Goal: Task Accomplishment & Management: Manage account settings

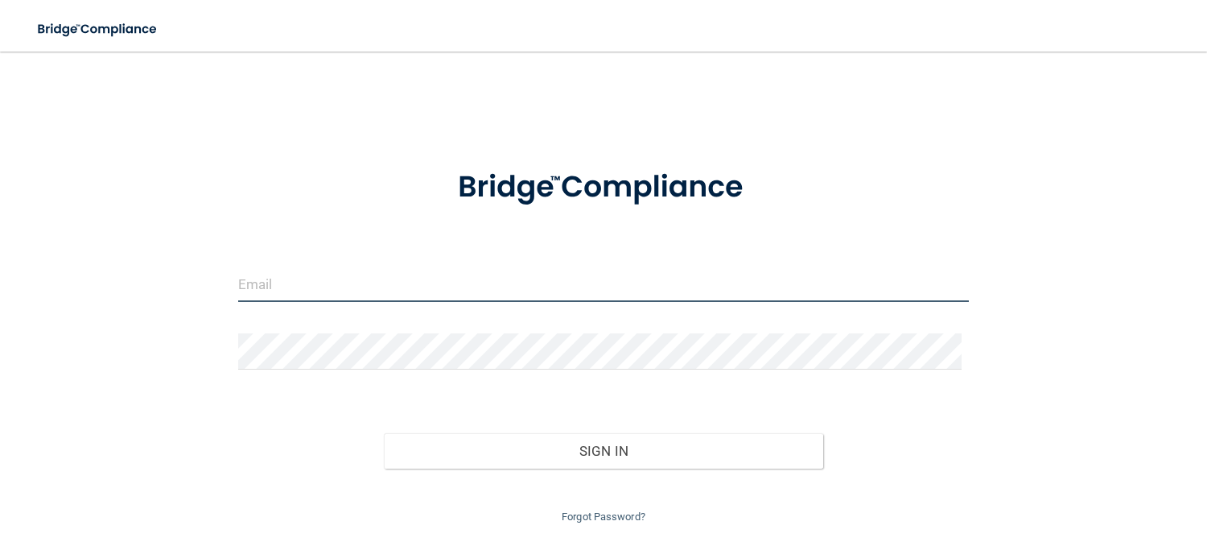
type input "[EMAIL_ADDRESS][DOMAIN_NAME]"
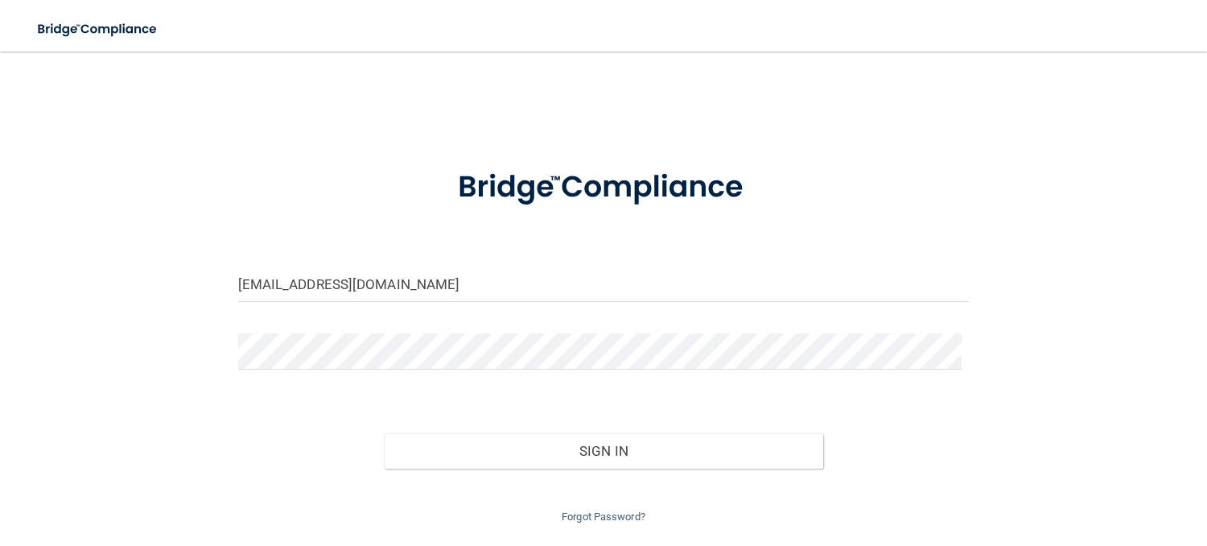
click at [1, 26] on div "Toggle navigation" at bounding box center [251, 29] width 503 height 58
